Goal: Task Accomplishment & Management: Complete application form

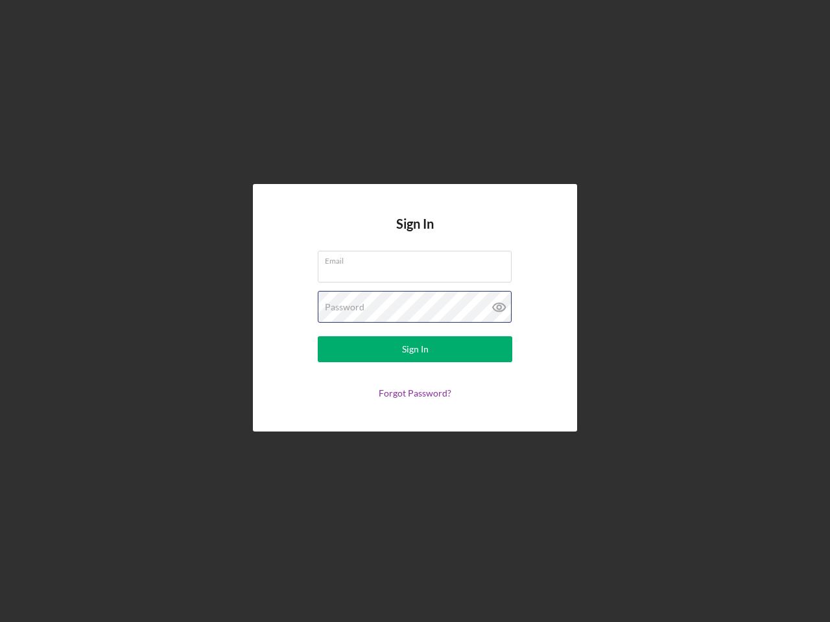
click at [415, 311] on div "Password" at bounding box center [415, 307] width 194 height 32
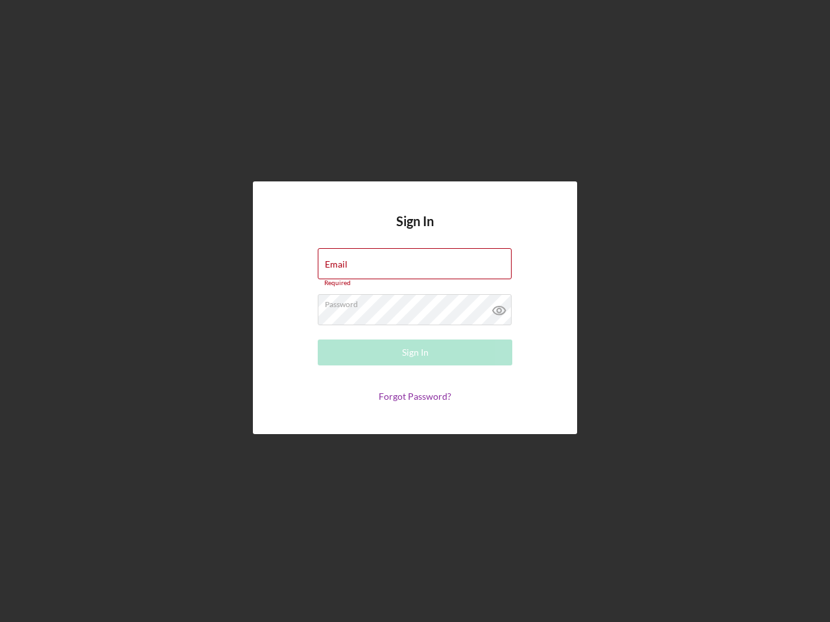
click at [499, 307] on icon at bounding box center [499, 310] width 32 height 32
